Goal: Task Accomplishment & Management: Complete application form

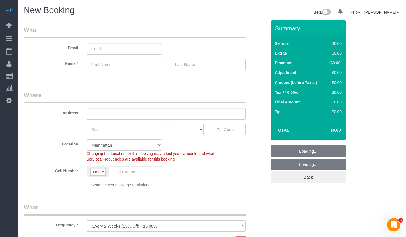
select select "object:1456"
select select "number:89"
select select "number:90"
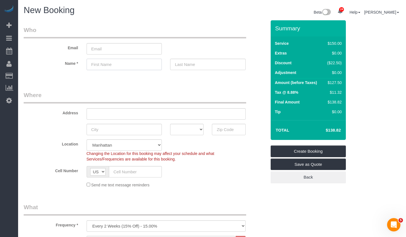
click at [111, 66] on input "text" at bounding box center [124, 64] width 75 height 11
paste input "Azia"
type input "Azia"
click at [187, 65] on input "text" at bounding box center [207, 64] width 75 height 11
paste input "[PERSON_NAME]"
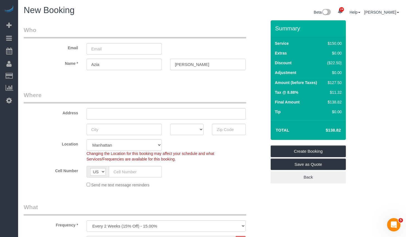
type input "[PERSON_NAME]"
click at [122, 52] on input "email" at bounding box center [124, 48] width 75 height 11
paste input "[EMAIL_ADDRESS][DOMAIN_NAME]"
type input "[EMAIL_ADDRESS][DOMAIN_NAME]"
click at [114, 114] on input "text" at bounding box center [166, 113] width 159 height 11
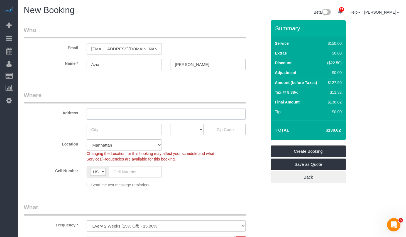
paste input "[STREET_ADDRESS]"
click at [139, 114] on input "[STREET_ADDRESS]" at bounding box center [166, 113] width 159 height 11
type input "[STREET_ADDRESS] 14F"
click at [139, 129] on input "text" at bounding box center [124, 129] width 75 height 11
click at [114, 129] on input "text" at bounding box center [124, 129] width 75 height 11
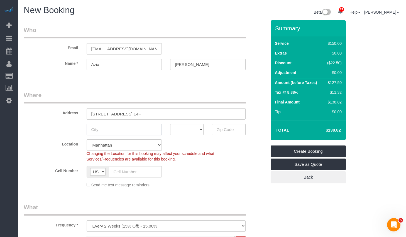
type input "B"
type input "The Bronx"
click at [224, 131] on input "text" at bounding box center [228, 129] width 33 height 11
type input "10455"
click at [186, 130] on select "AK AL AR AZ CA CO CT DC DE [GEOGRAPHIC_DATA] [GEOGRAPHIC_DATA] HI IA ID IL IN K…" at bounding box center [186, 129] width 33 height 11
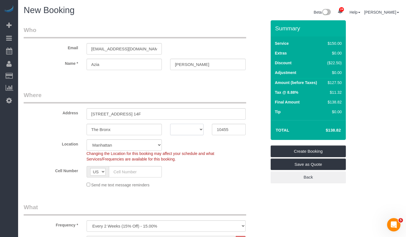
select select "NY"
click at [170, 124] on select "AK AL AR AZ CA CO CT DC DE [GEOGRAPHIC_DATA] [GEOGRAPHIC_DATA] HI IA ID IL IN K…" at bounding box center [186, 129] width 33 height 11
click at [203, 169] on div "Cell Number AF AL DZ AD AO AI AQ AG AR AM AW AU AT AZ BS BH BD BB BY BE BZ BJ B…" at bounding box center [144, 171] width 251 height 11
click at [132, 171] on input "text" at bounding box center [135, 171] width 53 height 11
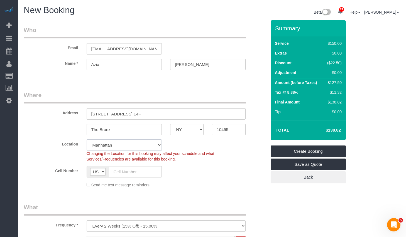
click at [154, 147] on select "[GEOGRAPHIC_DATA] [GEOGRAPHIC_DATA] [GEOGRAPHIC_DATA] [GEOGRAPHIC_DATA] [GEOGRA…" at bounding box center [124, 144] width 75 height 11
select select "10"
click at [87, 139] on select "[GEOGRAPHIC_DATA] [GEOGRAPHIC_DATA] [GEOGRAPHIC_DATA] [GEOGRAPHIC_DATA] [GEOGRA…" at bounding box center [124, 144] width 75 height 11
click at [229, 170] on div "Cell Number AF AL DZ AD AO AI AQ AG AR AM AW AU AT AZ BS BH BD BB BY BE BZ BJ B…" at bounding box center [144, 171] width 251 height 11
select select "object:1502"
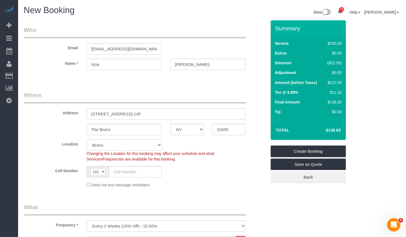
click at [231, 183] on div "Send me text message reminders" at bounding box center [165, 185] width 167 height 6
click at [224, 132] on input "10455" at bounding box center [228, 129] width 33 height 11
click at [145, 171] on input "text" at bounding box center [135, 171] width 53 height 11
paste input "[PHONE_NUMBER]"
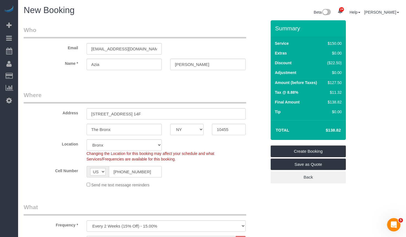
type input "[PHONE_NUMBER]"
click at [179, 135] on fieldset "Where Address [STREET_ADDRESS] 14F The [GEOGRAPHIC_DATA] AK AL AR AZ CA CO CT D…" at bounding box center [145, 141] width 243 height 101
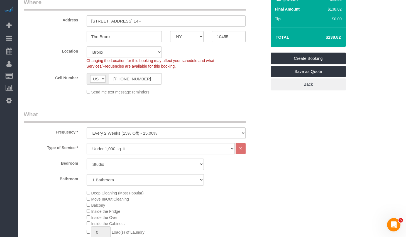
click at [137, 133] on select "One Time Weekly (20% Off) - 20.00% Every 2 Weeks (15% Off) - 15.00% Every 4 Wee…" at bounding box center [166, 132] width 159 height 11
select select "object:1503"
click at [87, 127] on select "One Time Weekly (20% Off) - 20.00% Every 2 Weeks (15% Off) - 15.00% Every 4 Wee…" at bounding box center [166, 132] width 159 height 11
click at [122, 151] on select "Under 1,000 sq. ft. 1,001 - 1,500 sq. ft. 1,500+ sq. ft. Custom Cleaning Office…" at bounding box center [161, 148] width 148 height 11
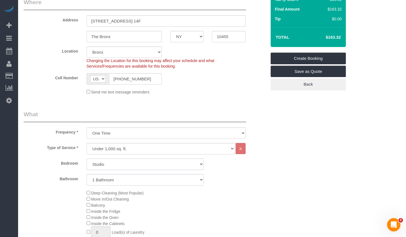
click at [121, 167] on select "Studio 1 Bedroom 2 Bedrooms 3 Bedrooms" at bounding box center [145, 164] width 117 height 11
click at [87, 159] on select "Studio 1 Bedroom 2 Bedrooms 3 Bedrooms" at bounding box center [145, 164] width 117 height 11
click at [115, 166] on select "Studio 1 Bedroom 2 Bedrooms 3 Bedrooms" at bounding box center [145, 164] width 117 height 11
select select "1"
click at [87, 159] on select "Studio 1 Bedroom 2 Bedrooms 3 Bedrooms" at bounding box center [145, 164] width 117 height 11
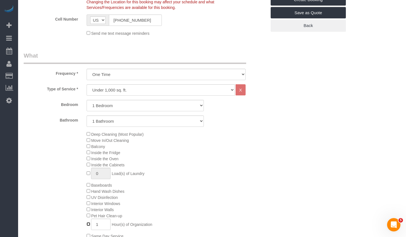
scroll to position [159, 0]
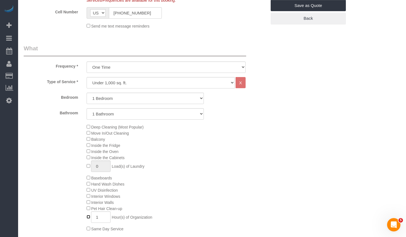
type input "0"
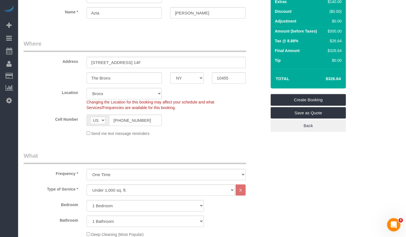
scroll to position [48, 0]
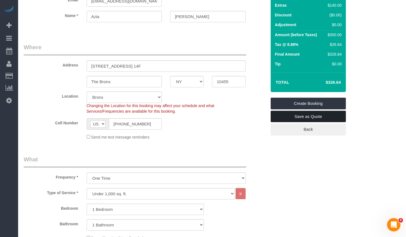
click at [291, 116] on link "Save as Quote" at bounding box center [307, 117] width 75 height 12
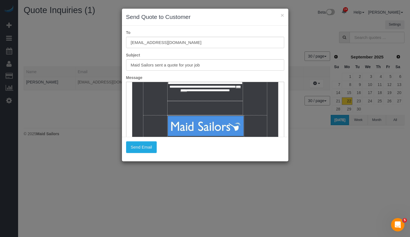
scroll to position [42, 0]
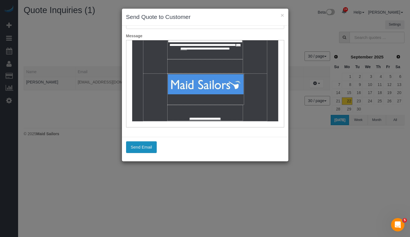
click at [144, 149] on button "Send Email" at bounding box center [141, 147] width 31 height 12
